Goal: Navigation & Orientation: Find specific page/section

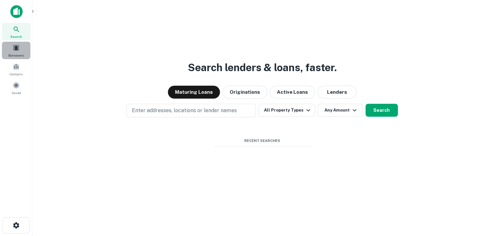
click at [13, 46] on span at bounding box center [16, 47] width 7 height 7
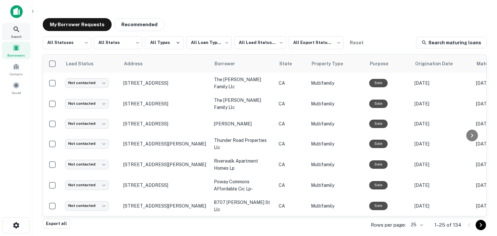
click at [22, 29] on div "Search" at bounding box center [16, 31] width 28 height 17
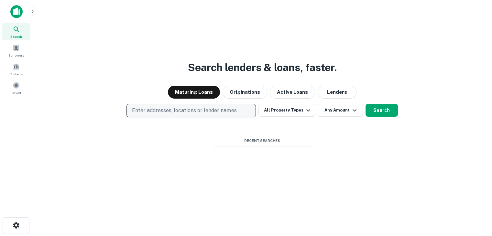
click at [173, 107] on p "Enter addresses, locations or lender names" at bounding box center [184, 111] width 105 height 8
click at [166, 108] on p "Enter addresses, locations or lender names" at bounding box center [184, 111] width 105 height 8
click at [125, 96] on div "Maturing Loans Originations Active Loans Lenders" at bounding box center [263, 92] width 450 height 13
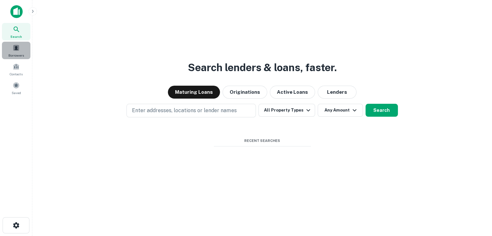
click at [19, 48] on span at bounding box center [16, 47] width 7 height 7
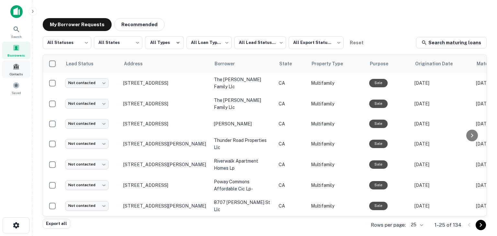
click at [12, 71] on div "Contacts" at bounding box center [16, 69] width 28 height 17
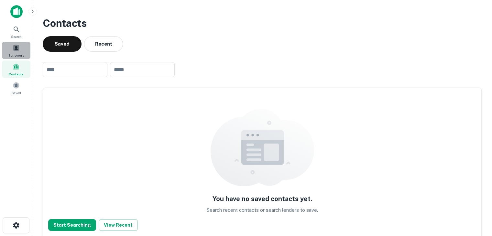
click at [24, 51] on div "Borrowers" at bounding box center [16, 50] width 28 height 17
